Goal: Task Accomplishment & Management: Use online tool/utility

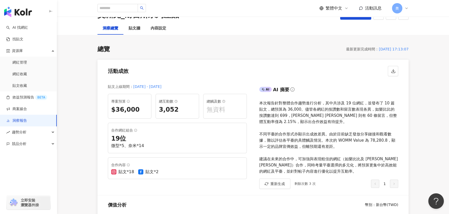
scroll to position [47, 0]
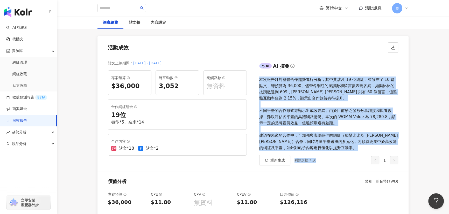
drag, startPoint x: 258, startPoint y: 80, endPoint x: 326, endPoint y: 156, distance: 101.6
click at [326, 156] on div "AI AI 摘要 本次報告針對整體合作趨勢進行分析，其中共涉及 19 位網紅，並發布了 10 篇貼文，總預算為 36,000。儘管各網紅的按讚數和留言數表現各…" at bounding box center [330, 114] width 155 height 116
click at [325, 149] on div "本次報告針對整體合作趨勢進行分析，其中共涉及 19 位網紅，並發布了 10 篇貼文，總預算為 36,000。儘管各網紅的按讚數和留言數表現各異，如樂比比的按讚…" at bounding box center [328, 114] width 139 height 75
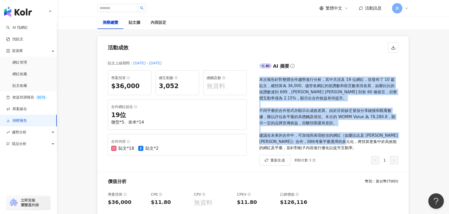
drag, startPoint x: 322, startPoint y: 148, endPoint x: 256, endPoint y: 78, distance: 95.6
click at [256, 78] on div "AI AI 摘要 本次報告針對整體合作趨勢進行分析，其中共涉及 19 位網紅，並發布了 10 篇貼文，總預算為 36,000。儘管各網紅的按讚數和留言數表現各…" at bounding box center [330, 114] width 155 height 116
copy div "本次報告針對整體合作趨勢進行分析，其中共涉及 19 位網紅，並發布了 10 篇貼文，總預算為 36,000。儘管各網紅的按讚數和留言數表現各異，如樂比比的按讚…"
click at [284, 162] on span "重新生成" at bounding box center [277, 160] width 15 height 4
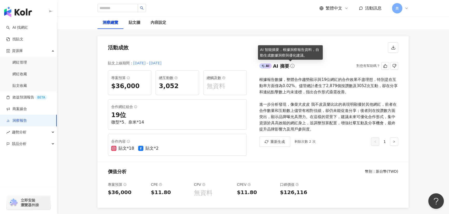
click at [292, 67] on circle at bounding box center [292, 66] width 4 height 4
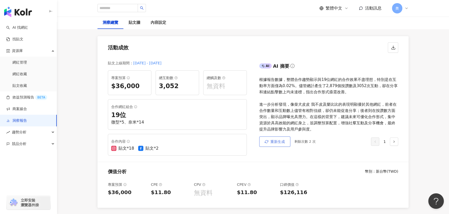
click at [286, 141] on button "重新生成" at bounding box center [274, 142] width 31 height 10
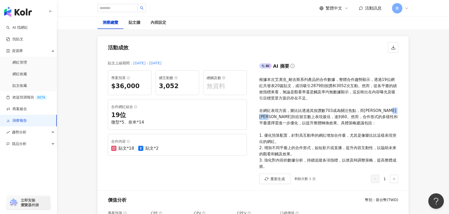
drag, startPoint x: 389, startPoint y: 111, endPoint x: 277, endPoint y: 115, distance: 111.4
click at [277, 115] on div "根據本次艾凘克_耐吉斯系列產品的合作數據，整體合作趨勢顯示，透過19位網紅共發表20篇貼文，成功吸引2879則按讚和3052次互動。然而，從各平臺的績效指標來…" at bounding box center [328, 123] width 139 height 93
copy div "言數上表現最佳"
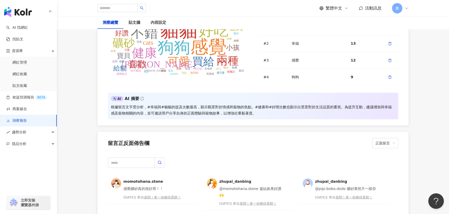
scroll to position [1271, 0]
